Goal: Task Accomplishment & Management: Use online tool/utility

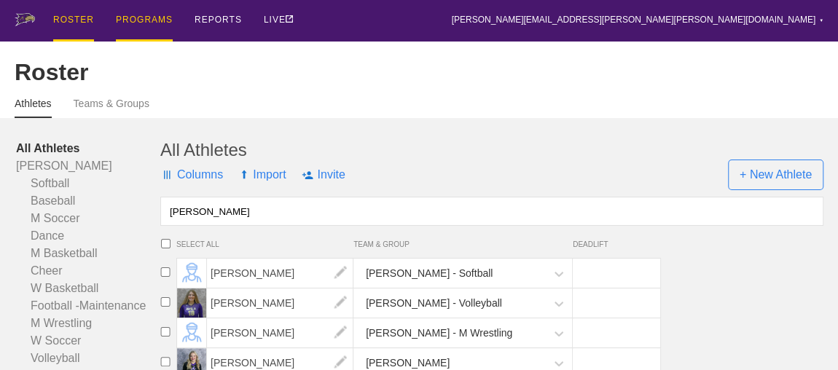
click at [148, 18] on div "PROGRAMS" at bounding box center [144, 21] width 57 height 42
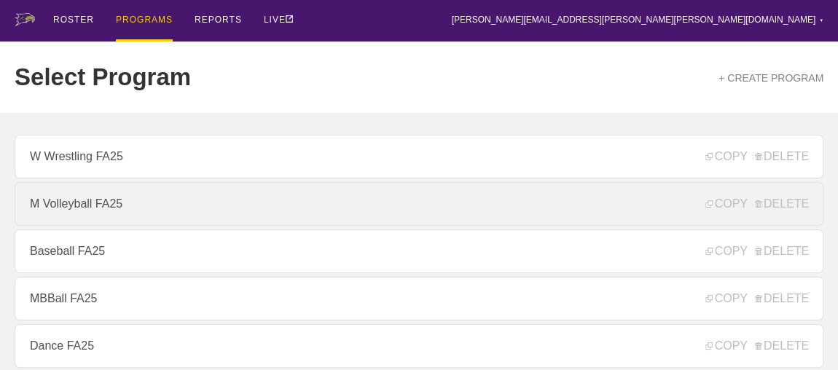
click at [132, 219] on link "M Volleyball FA25" at bounding box center [419, 204] width 809 height 44
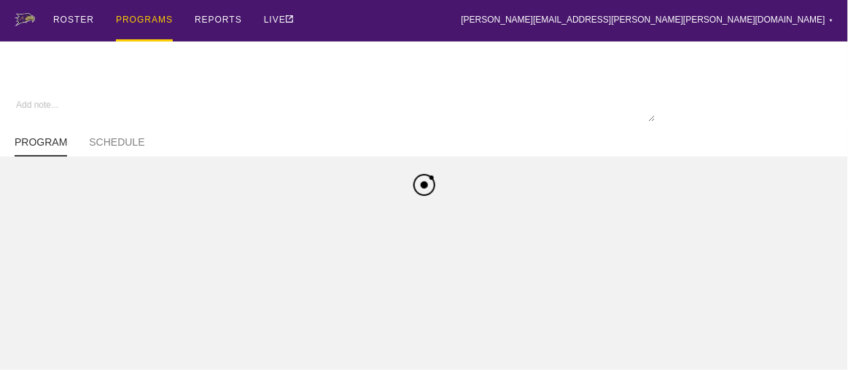
type textarea "x"
type input "M Volleyball FA25"
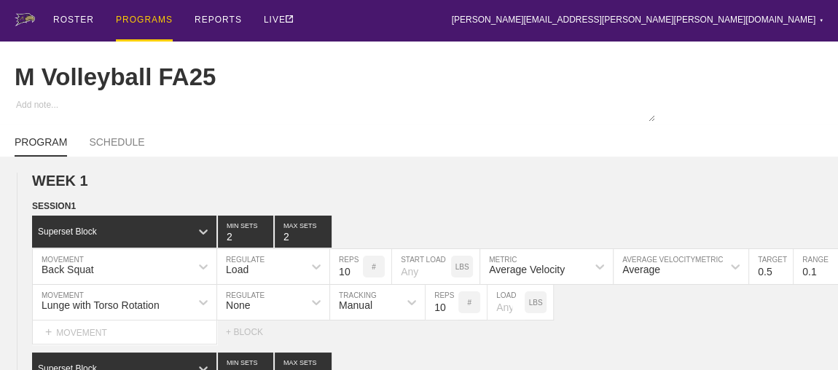
click at [491, 21] on div "ROSTER PROGRAMS REPORTS LIVE [PERSON_NAME][EMAIL_ADDRESS][PERSON_NAME][PERSON_N…" at bounding box center [419, 21] width 809 height 42
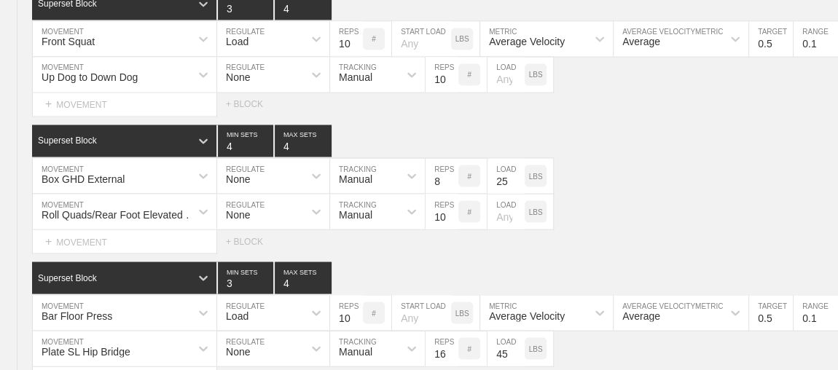
scroll to position [1368, 0]
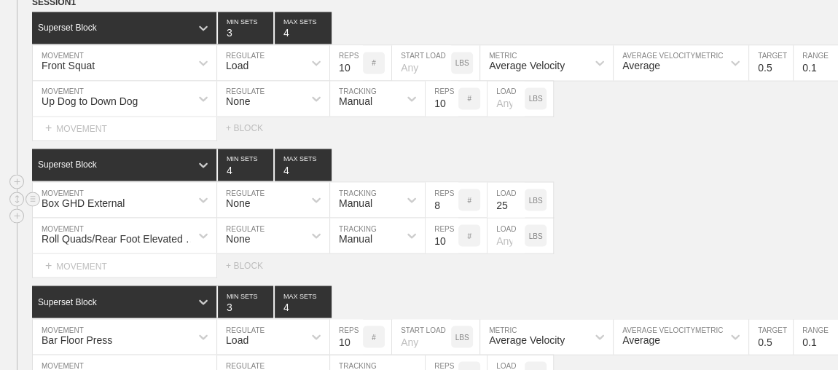
click at [168, 206] on div "Box GHD External" at bounding box center [125, 199] width 184 height 35
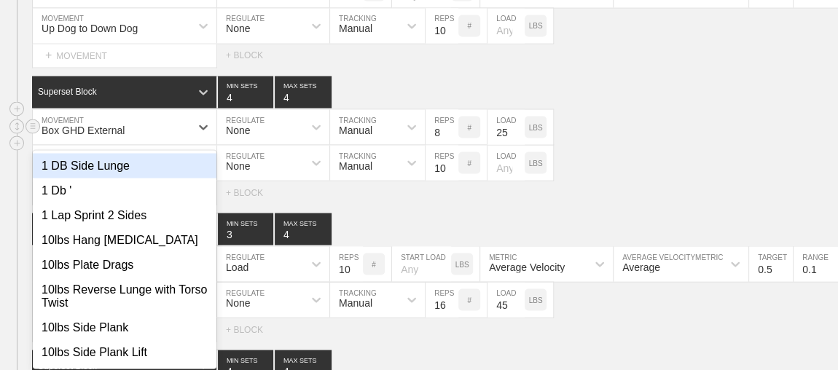
scroll to position [1450, 0]
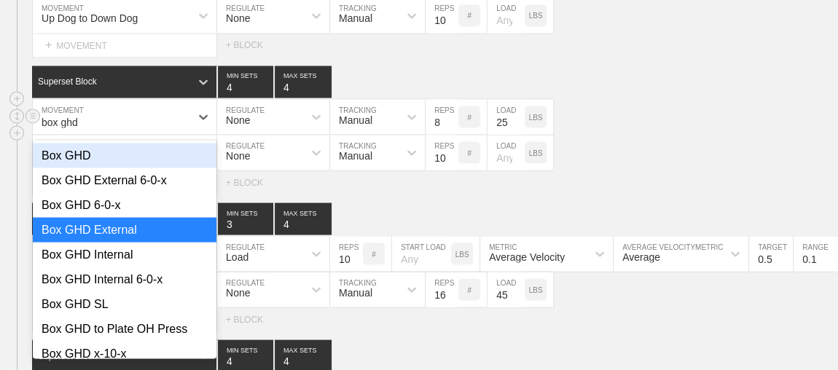
type input "box ghd"
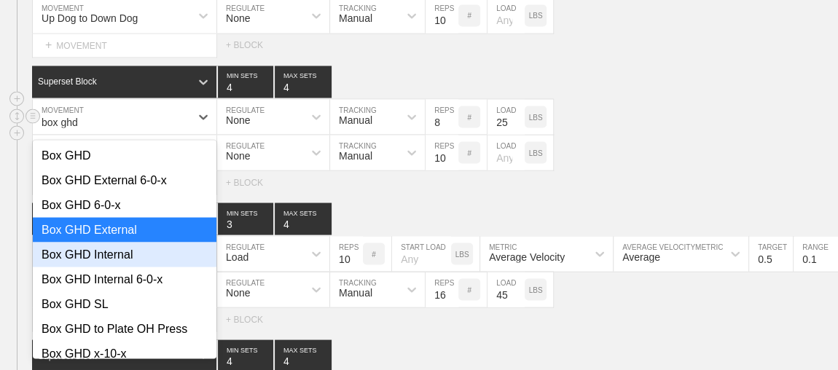
click at [106, 264] on div "Box GHD Internal" at bounding box center [125, 255] width 184 height 25
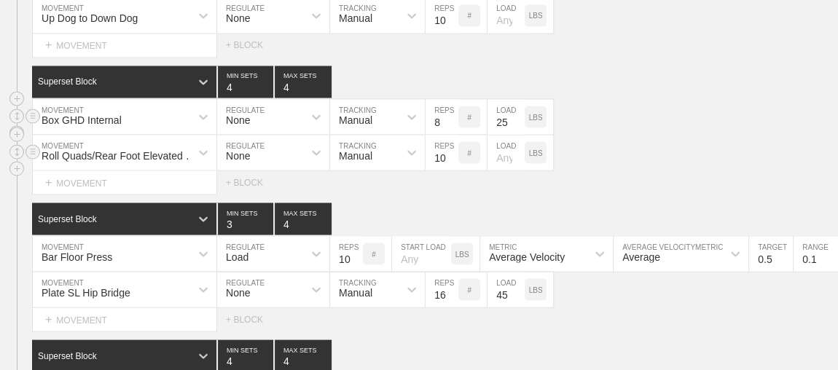
click at [638, 171] on div "Roll Quads/Rear Foot Elevated Stretch MOVEMENT None REGULATE Manual TRACKING 10…" at bounding box center [419, 154] width 838 height 36
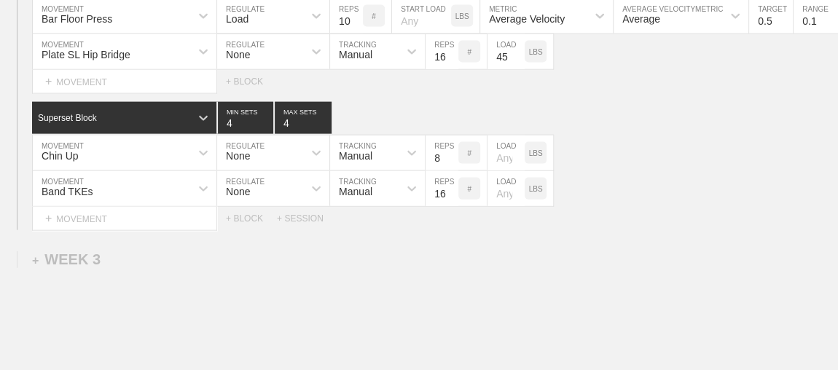
scroll to position [1715, 0]
